Goal: Task Accomplishment & Management: Understand process/instructions

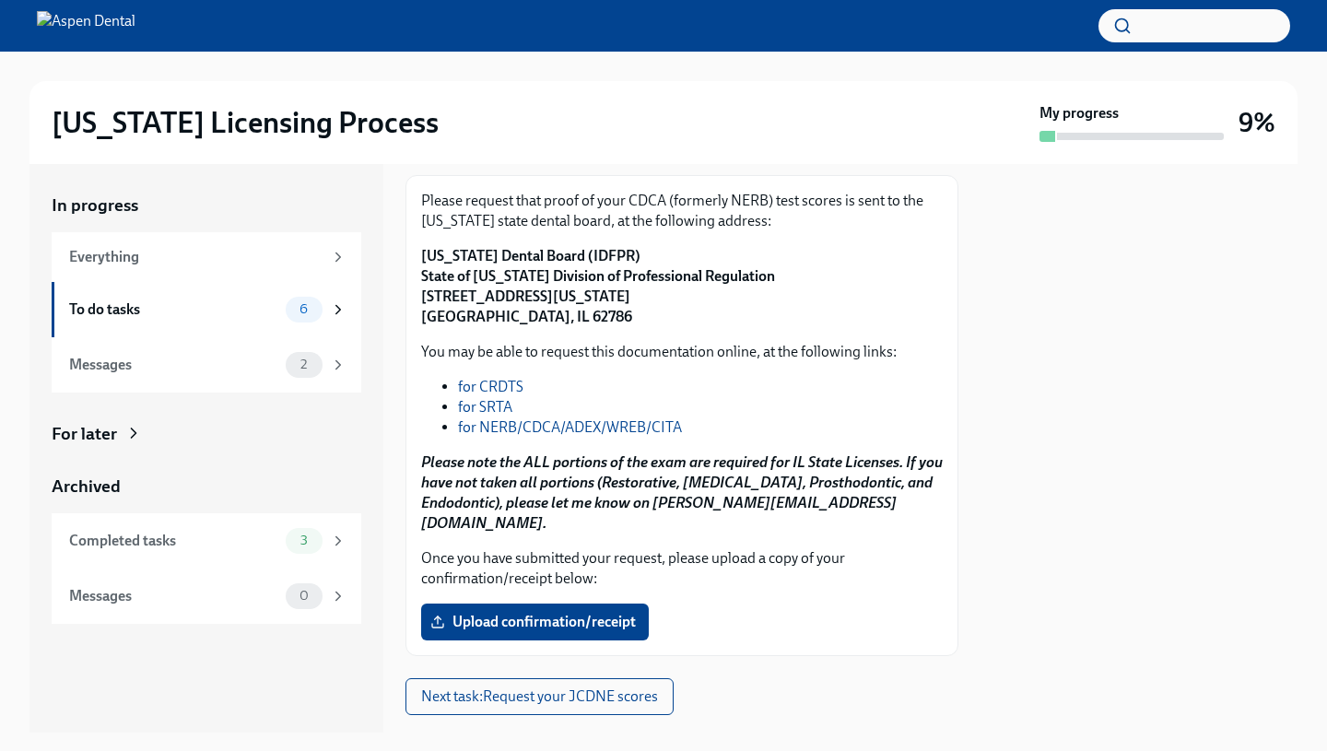
scroll to position [249, 0]
click at [173, 259] on div "Everything" at bounding box center [195, 257] width 253 height 20
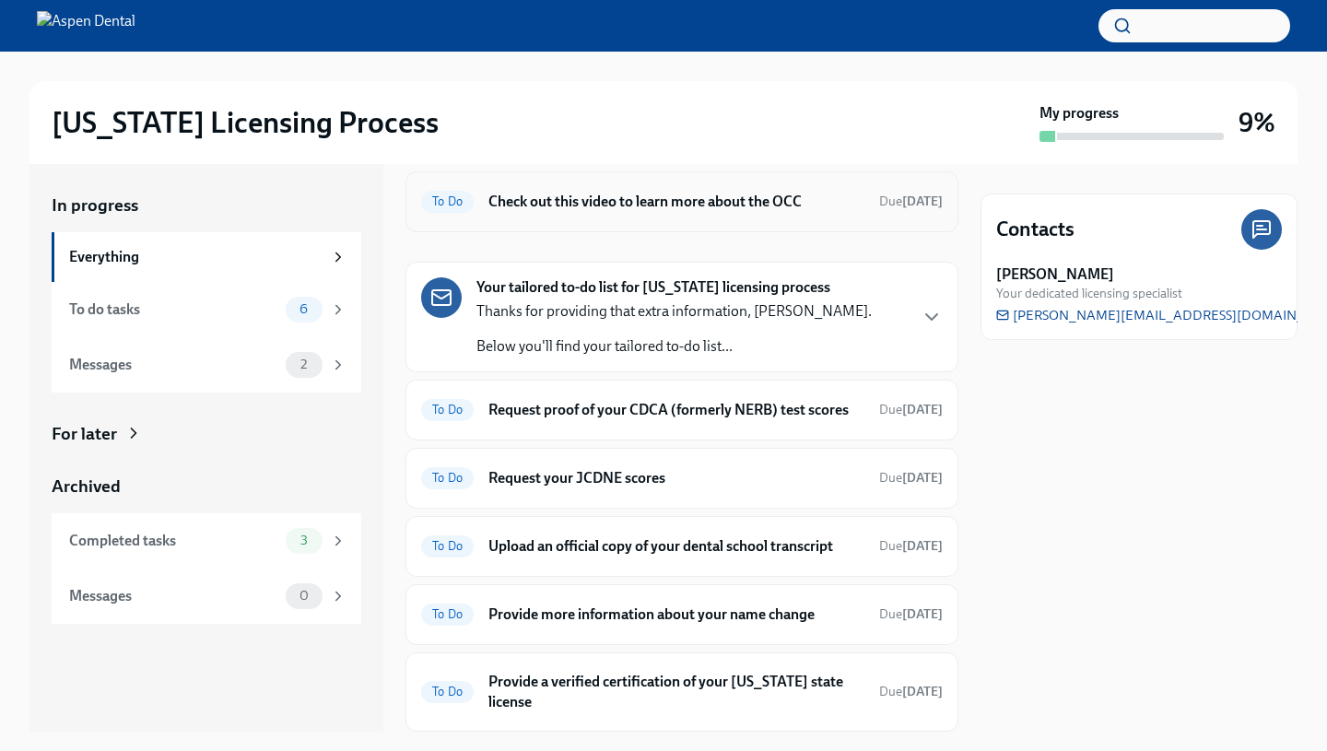
scroll to position [256, 0]
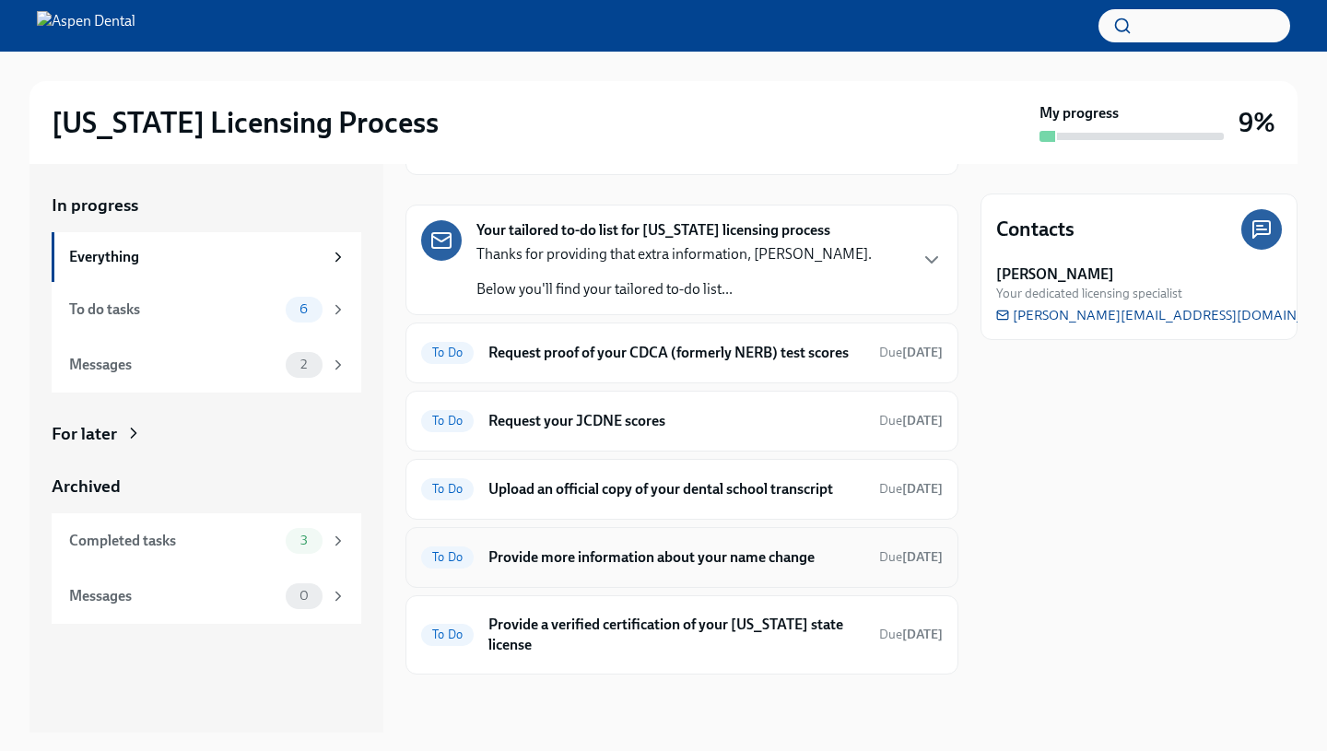
click at [545, 582] on div "To Do Provide more information about your name change Due [DATE]" at bounding box center [681, 557] width 553 height 61
click at [451, 566] on div "To Do" at bounding box center [447, 557] width 53 height 22
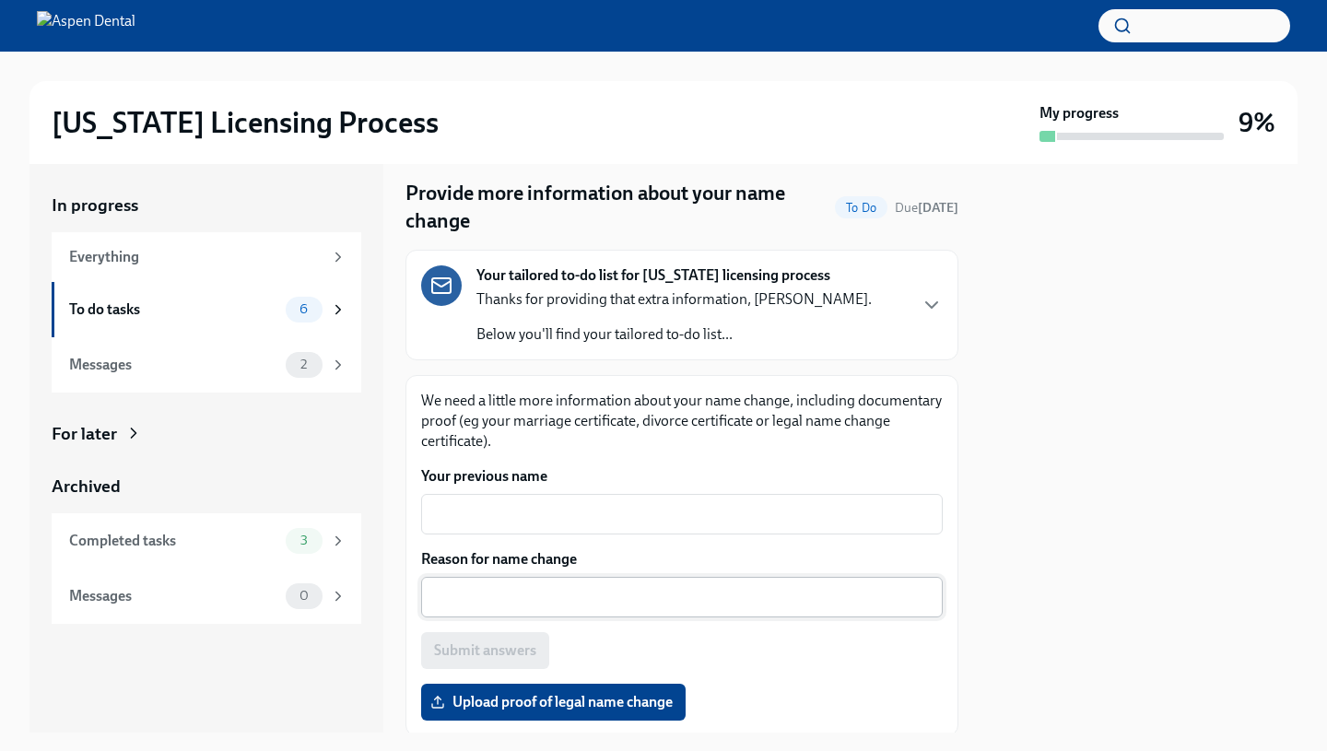
scroll to position [67, 0]
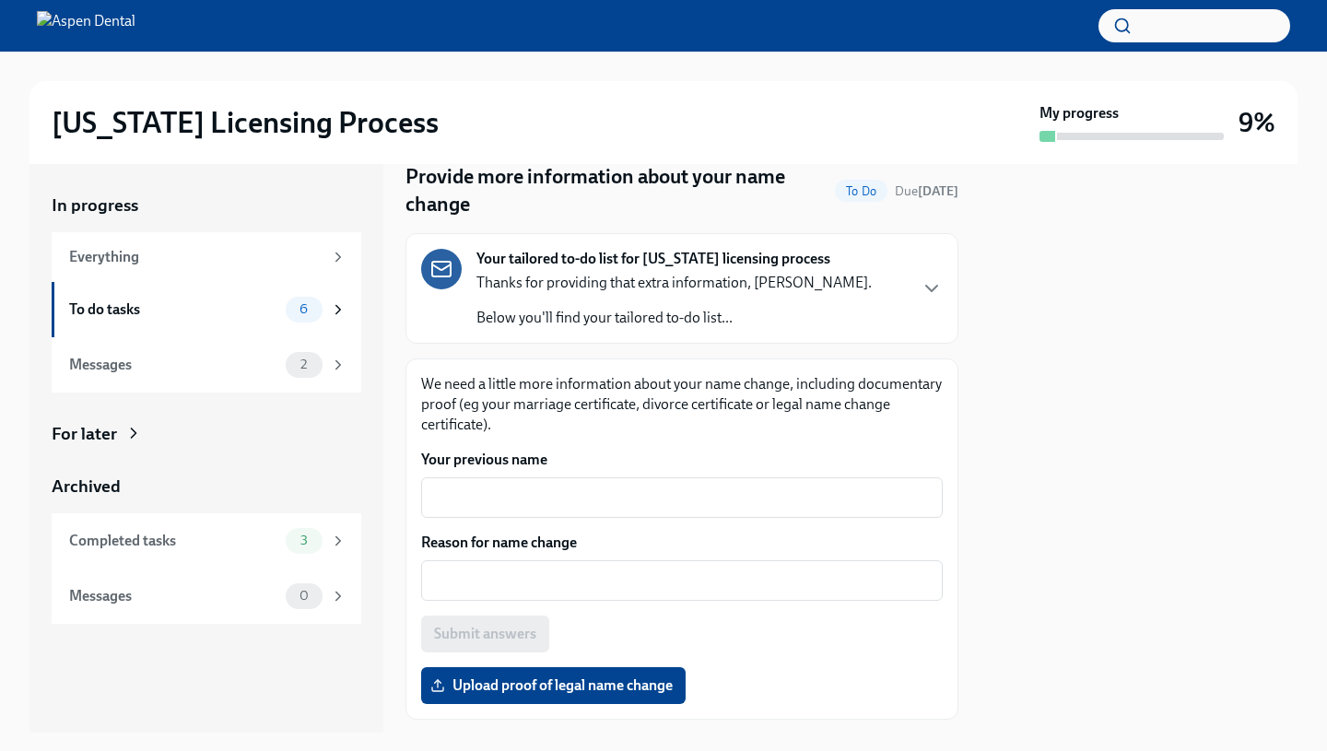
click at [924, 273] on div "Your tailored to-do list for [US_STATE] licensing process Thanks for providing …" at bounding box center [681, 288] width 521 height 79
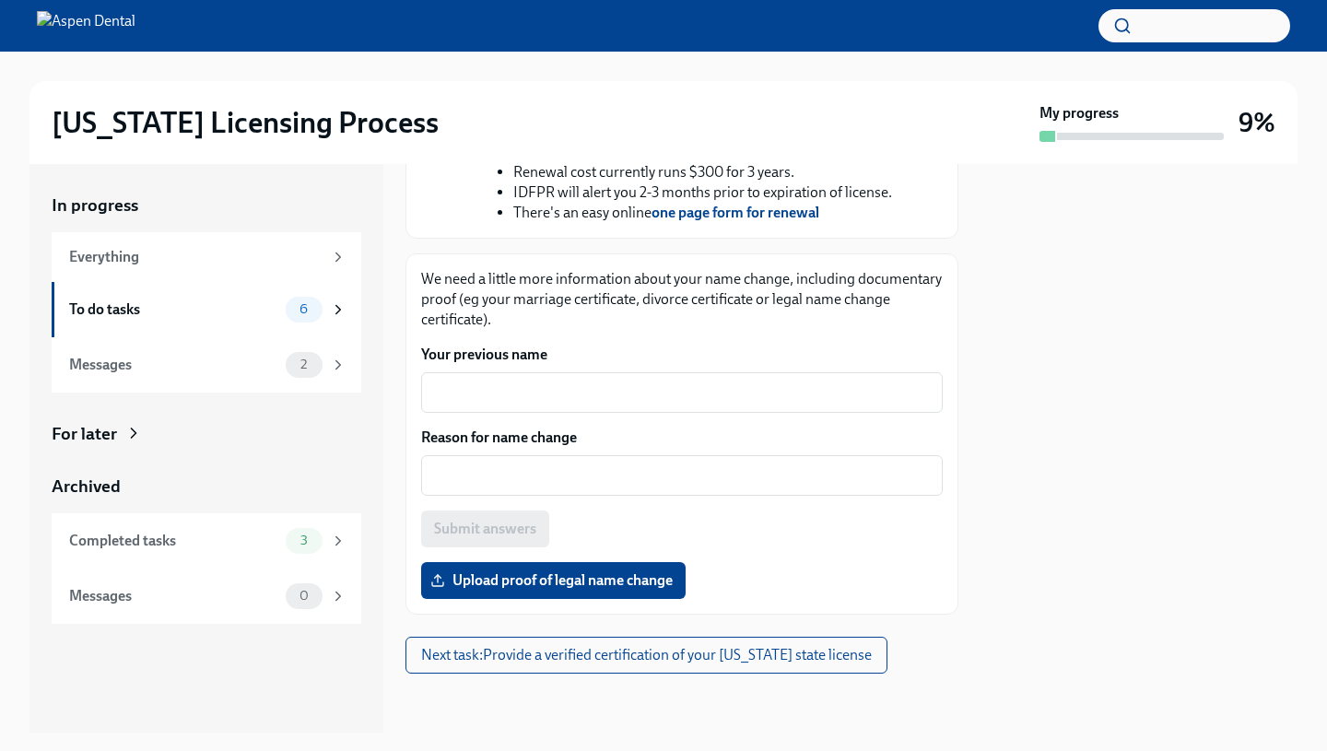
scroll to position [849, 0]
click at [618, 673] on button "Next task : Provide a verified certification of your [US_STATE] state license" at bounding box center [646, 655] width 482 height 37
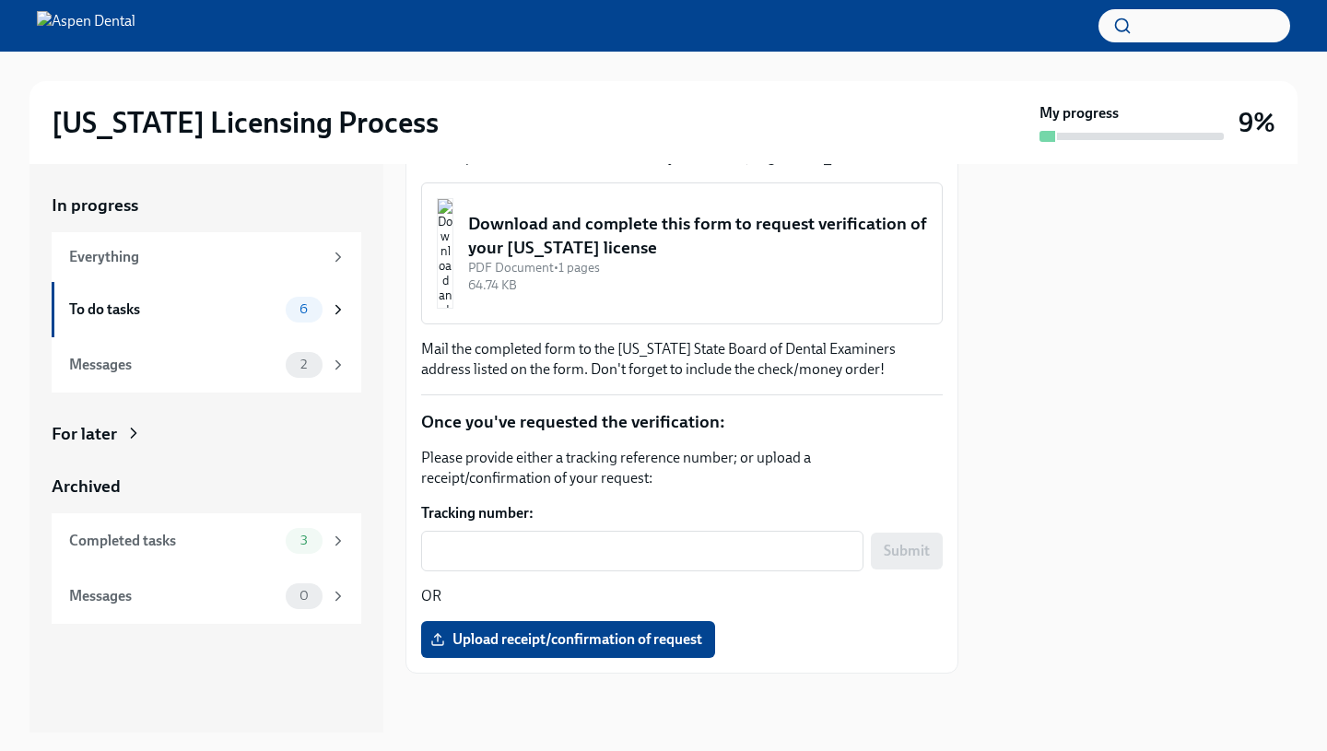
scroll to position [960, 0]
